Goal: Task Accomplishment & Management: Manage account settings

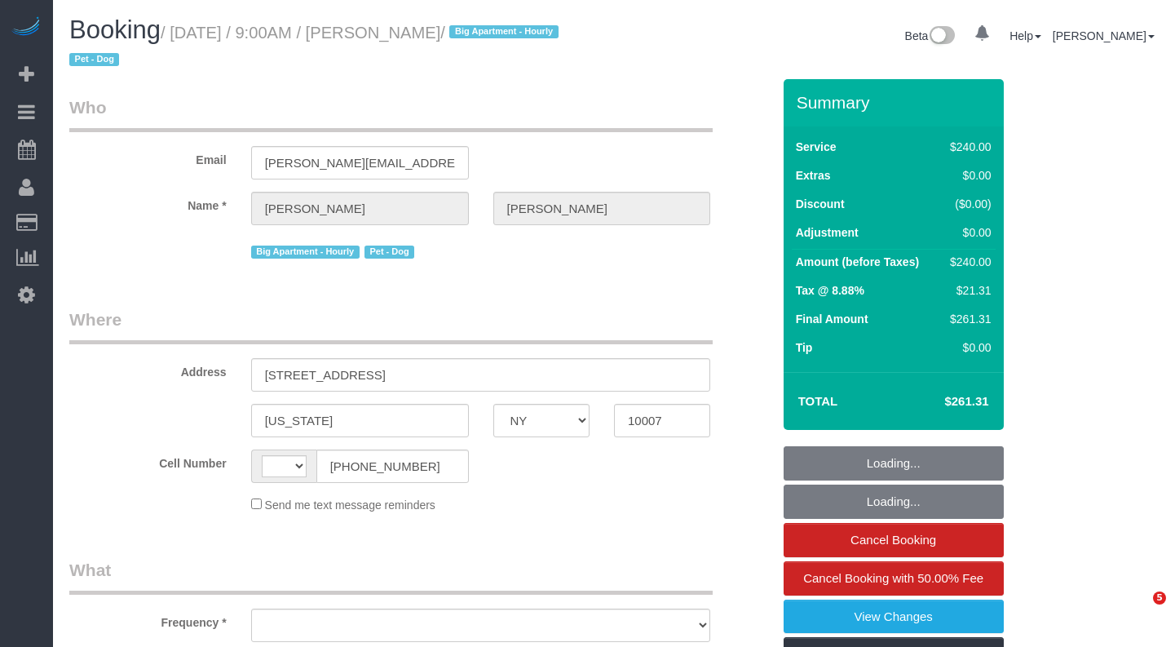
select select "NY"
select select "string:[GEOGRAPHIC_DATA]"
select select "object:576"
select select "180"
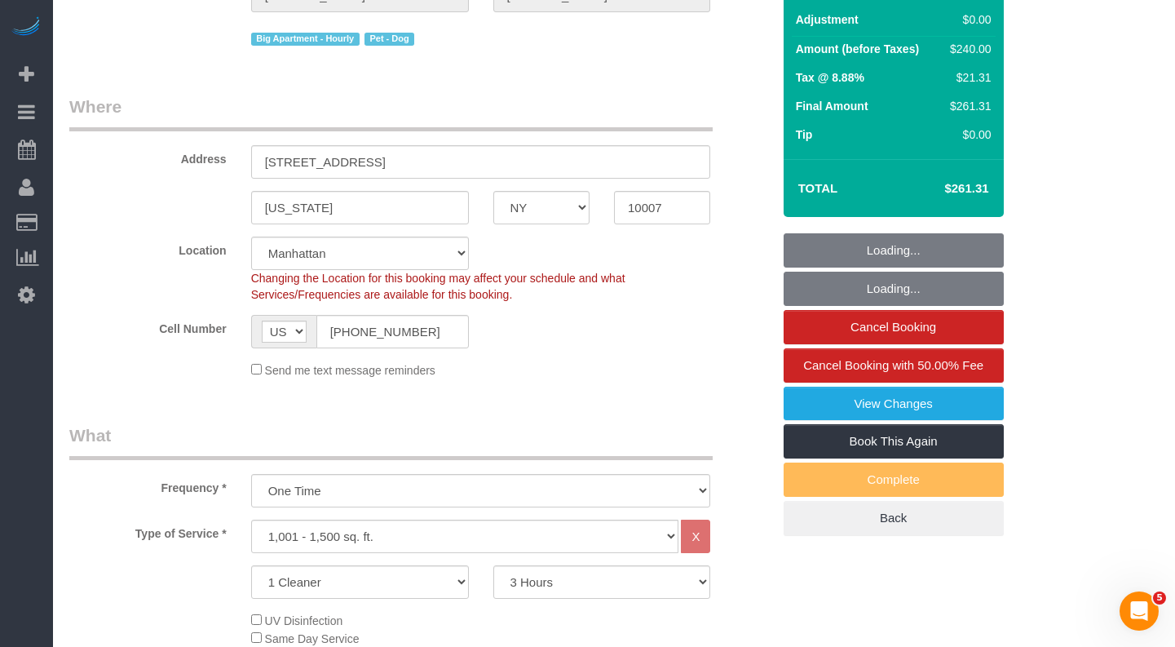
select select "object:1060"
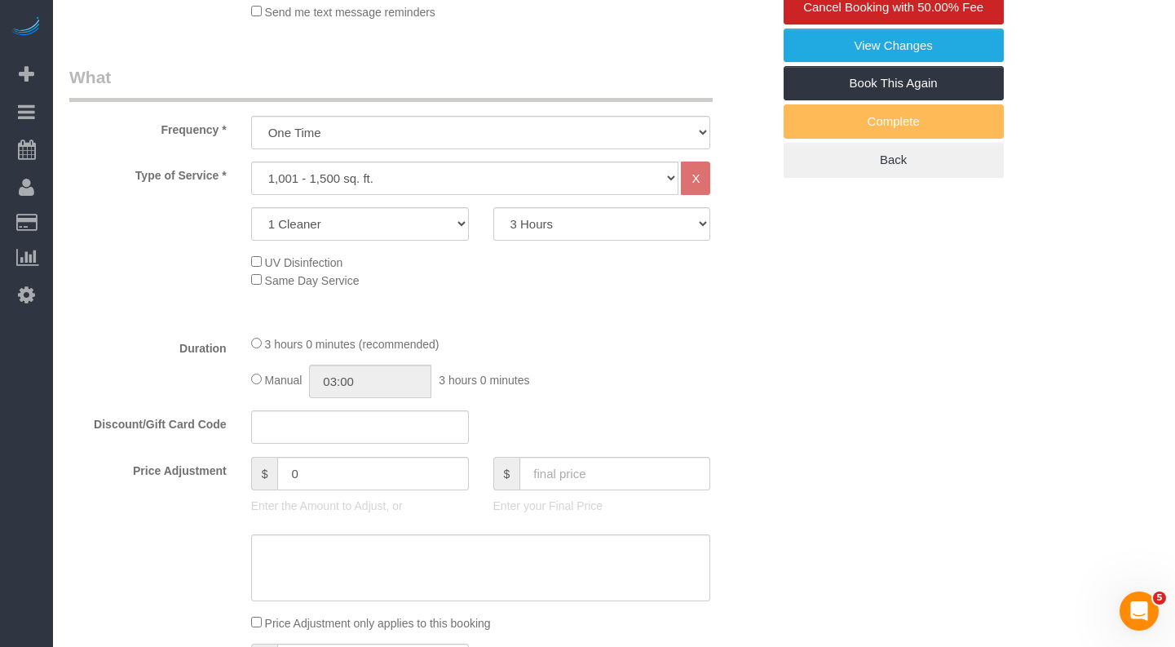
select select "spot1"
select select "number:57"
select select "number:70"
select select "number:13"
select select "number:5"
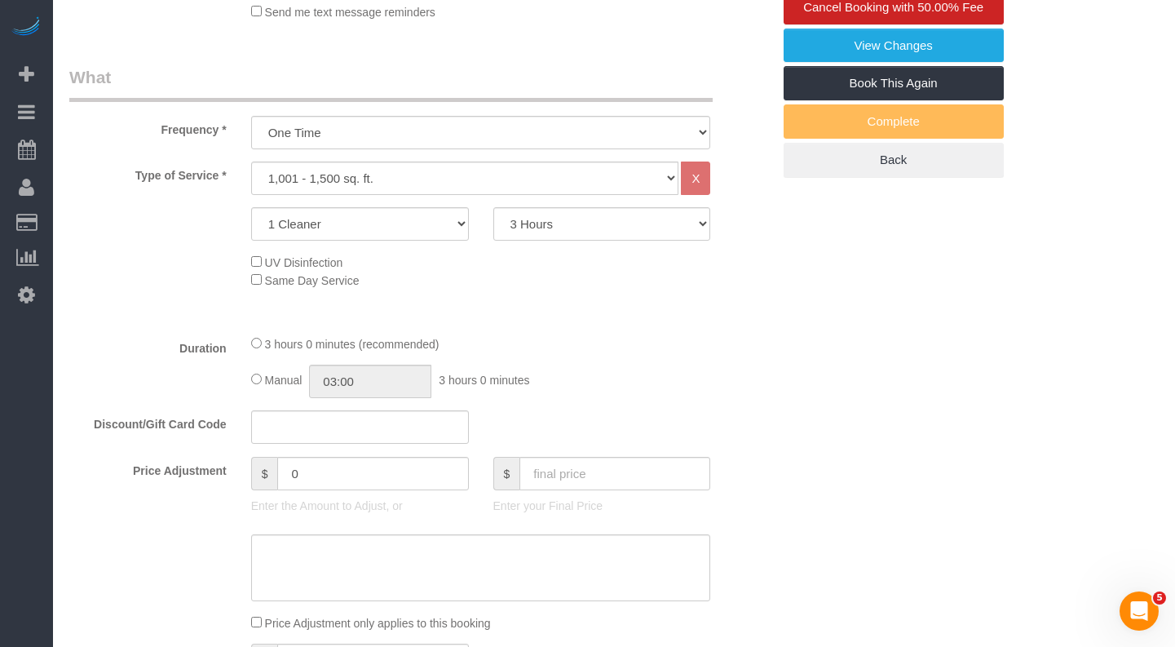
select select "string:stripe-pm_1QdZj74VGloSiKo7nYhfFZc7"
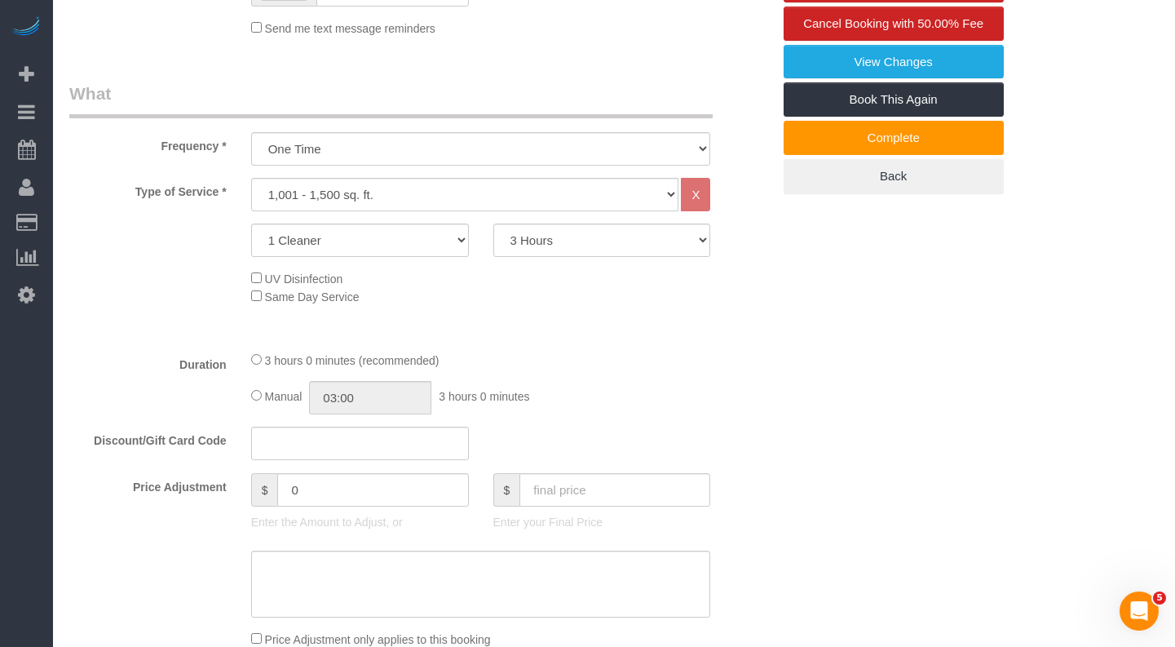
scroll to position [549, 0]
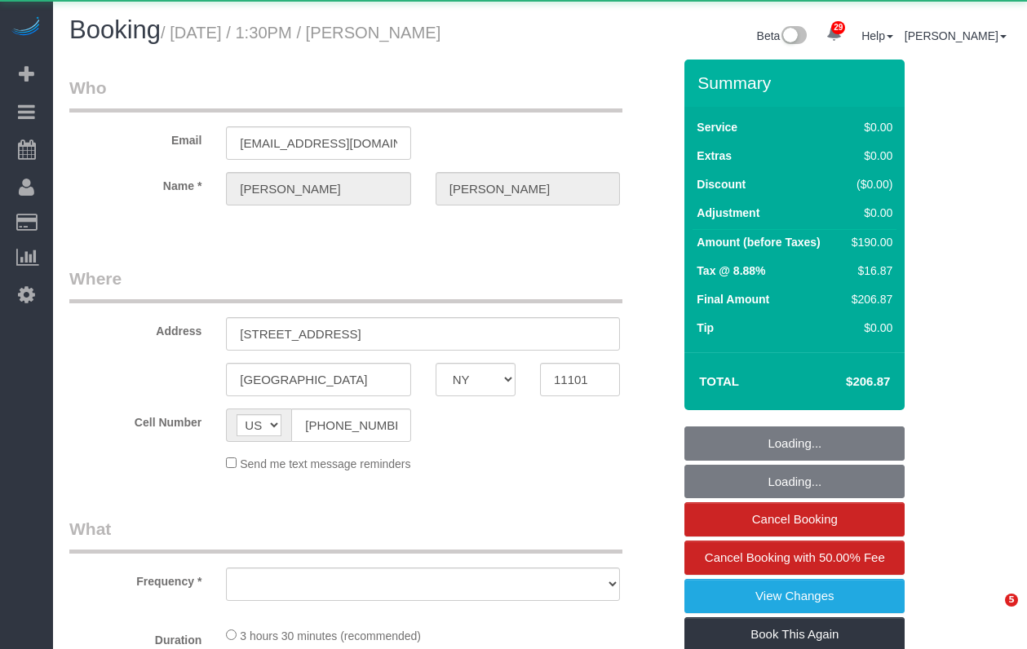
select select "NY"
select select "object:955"
select select "1"
select select "2"
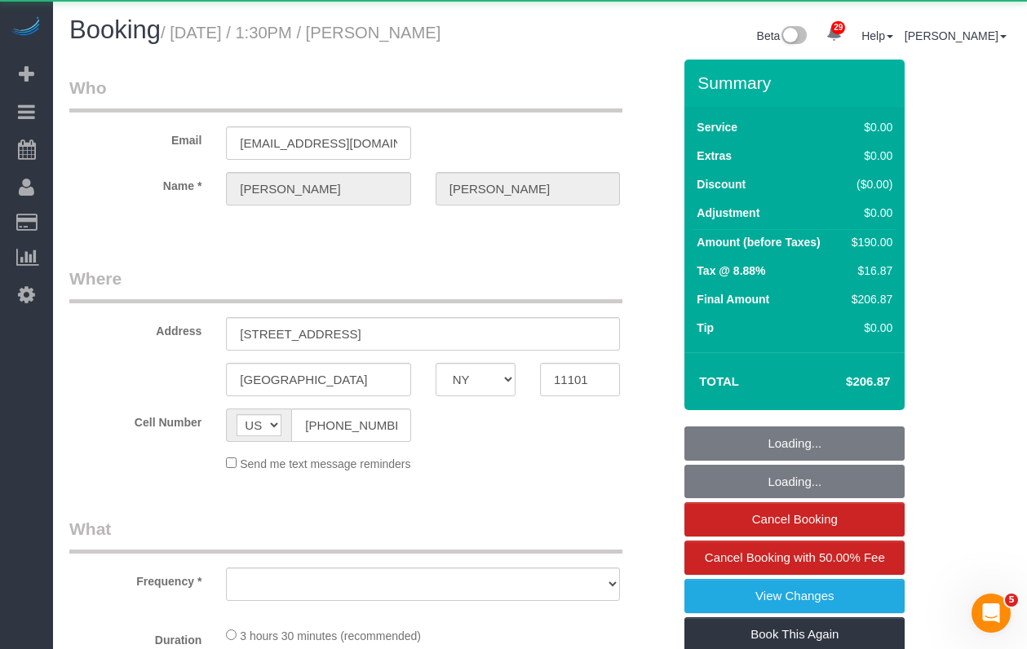
select select "number:89"
select select "number:90"
select select "number:13"
select select "number:5"
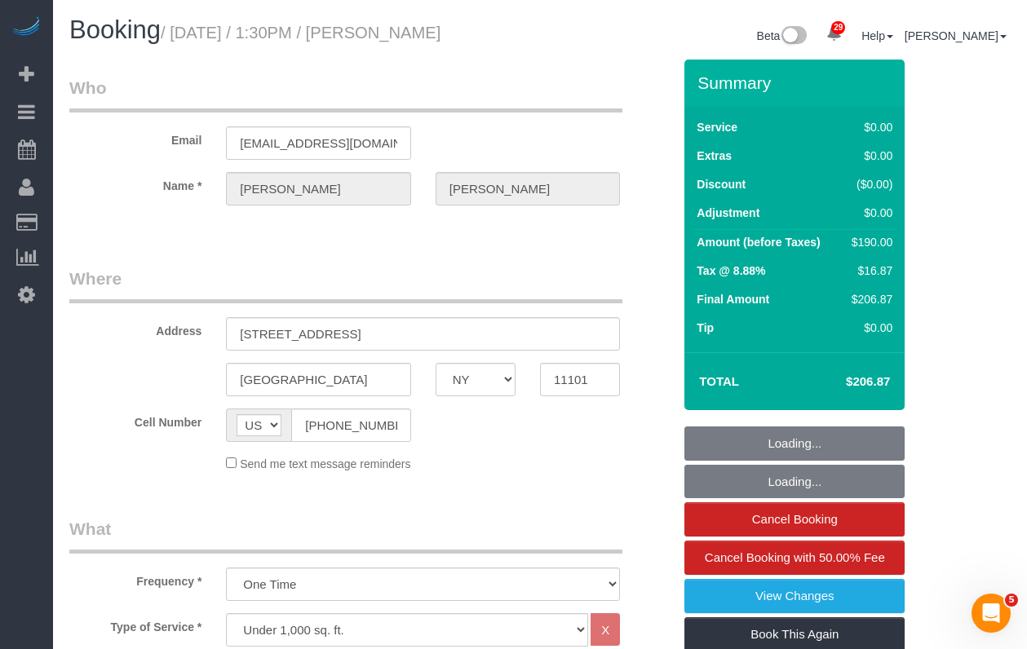
select select "string:stripe-pm_1SBRbG4VGloSiKo722we6KVI"
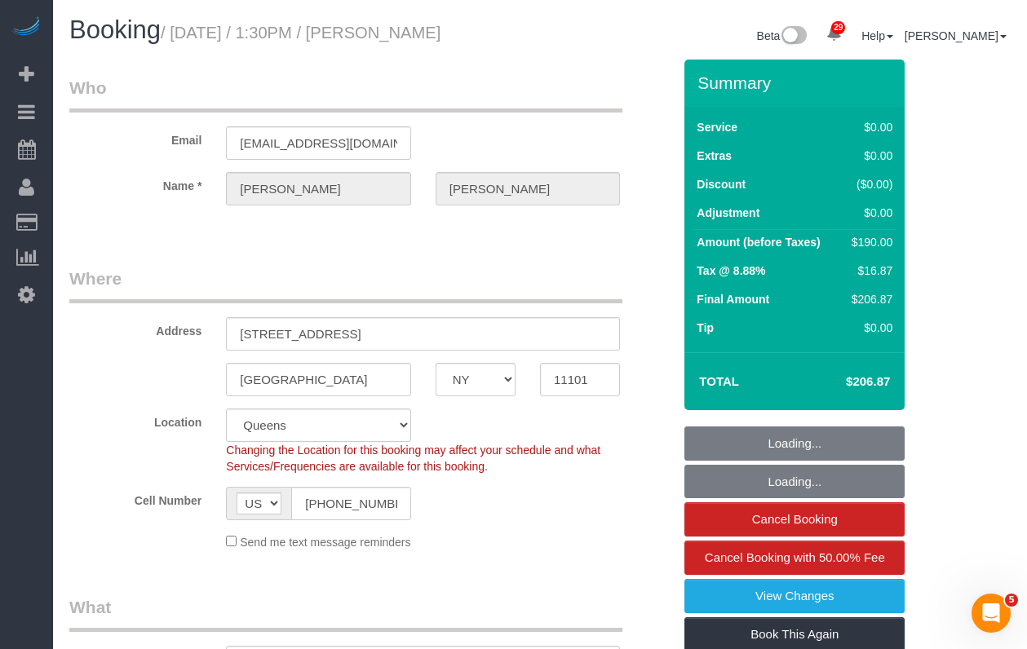
select select "object:1497"
select select "1"
select select "2"
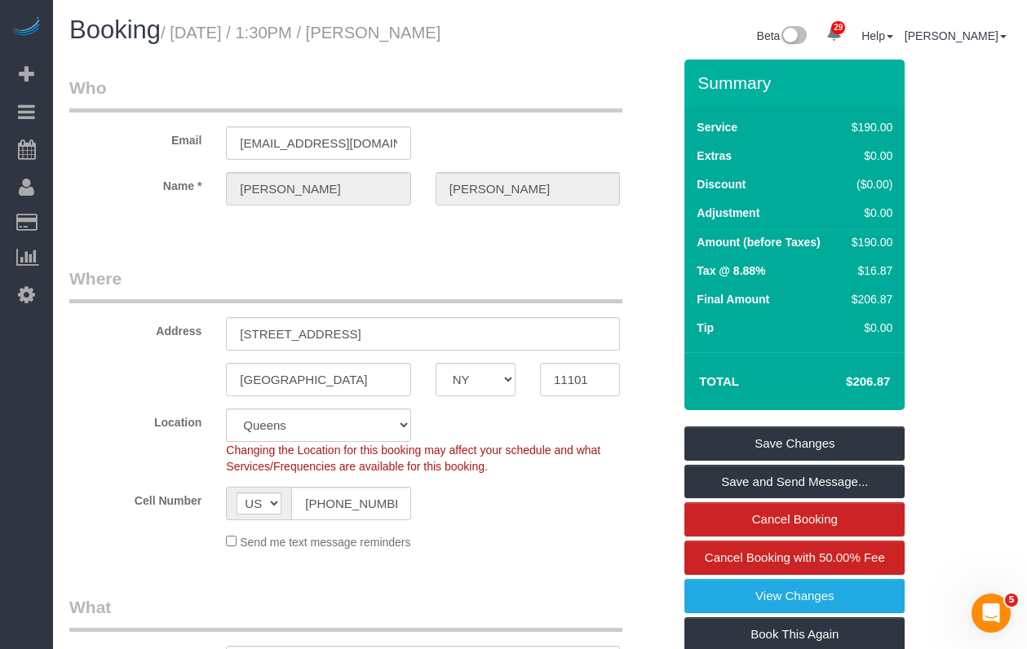
drag, startPoint x: 499, startPoint y: 40, endPoint x: 182, endPoint y: 33, distance: 317.3
click at [181, 33] on h1 "Booking / [DATE] / 1:30PM / [PERSON_NAME]" at bounding box center [298, 30] width 458 height 28
drag, startPoint x: 183, startPoint y: 33, endPoint x: 919, endPoint y: 176, distance: 750.1
click at [513, 42] on h1 "Booking / [DATE] / 1:30PM / [PERSON_NAME]" at bounding box center [298, 30] width 458 height 28
copy small "[DATE] / 1:30PM / [PERSON_NAME]"
